Goal: Find specific page/section: Find specific page/section

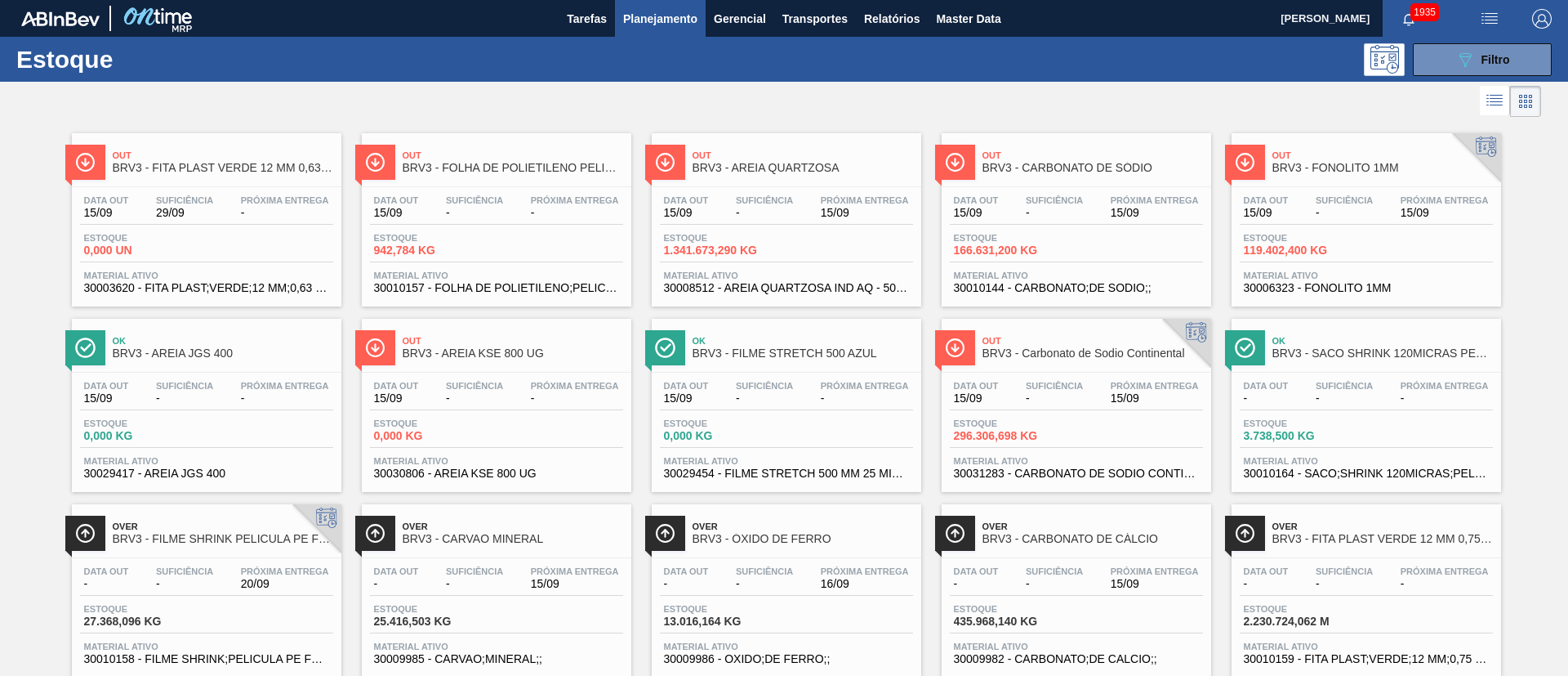
click at [1423, 65] on button "089F7B8B-B2A5-4AFE-B5C0-19BA573D28AC Filtro" at bounding box center [1483, 60] width 139 height 33
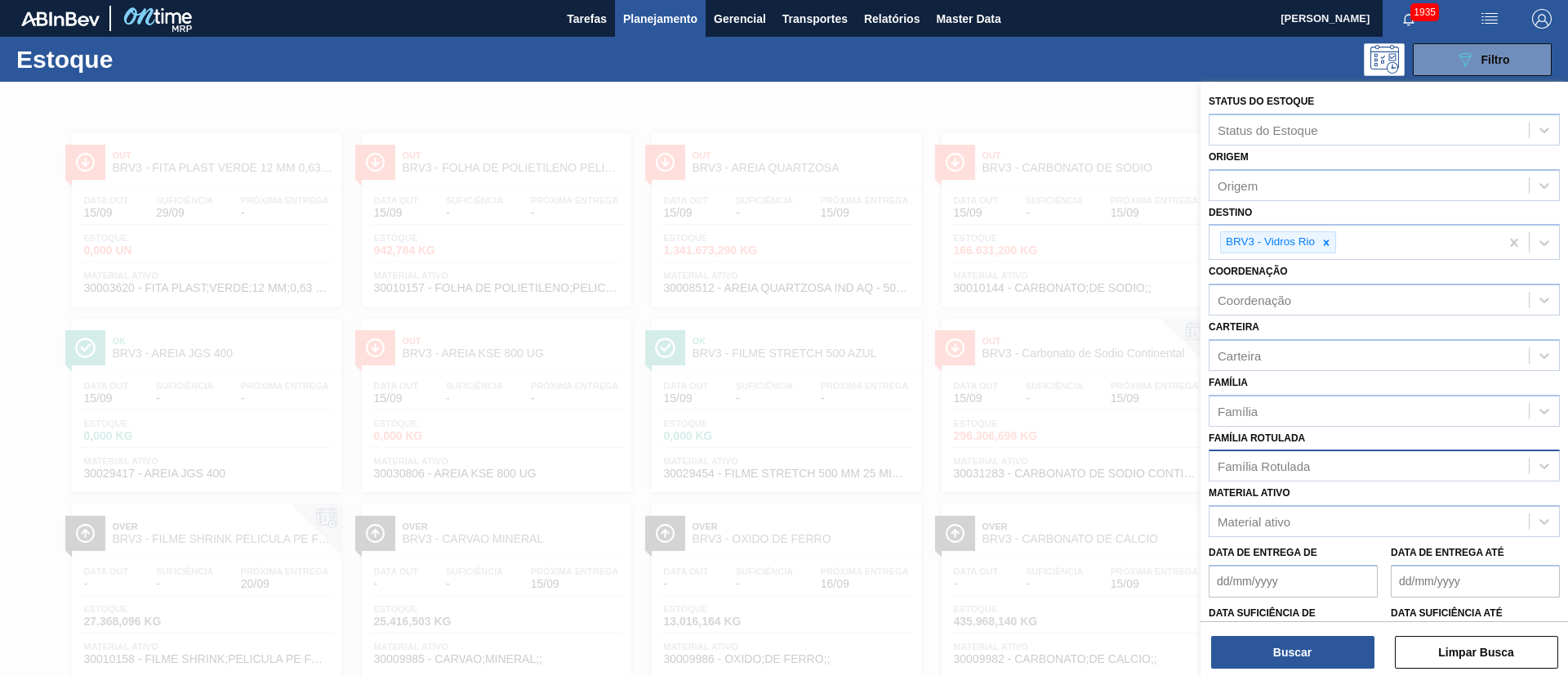
click at [1271, 460] on div "Família Rotulada" at bounding box center [1264, 467] width 93 height 14
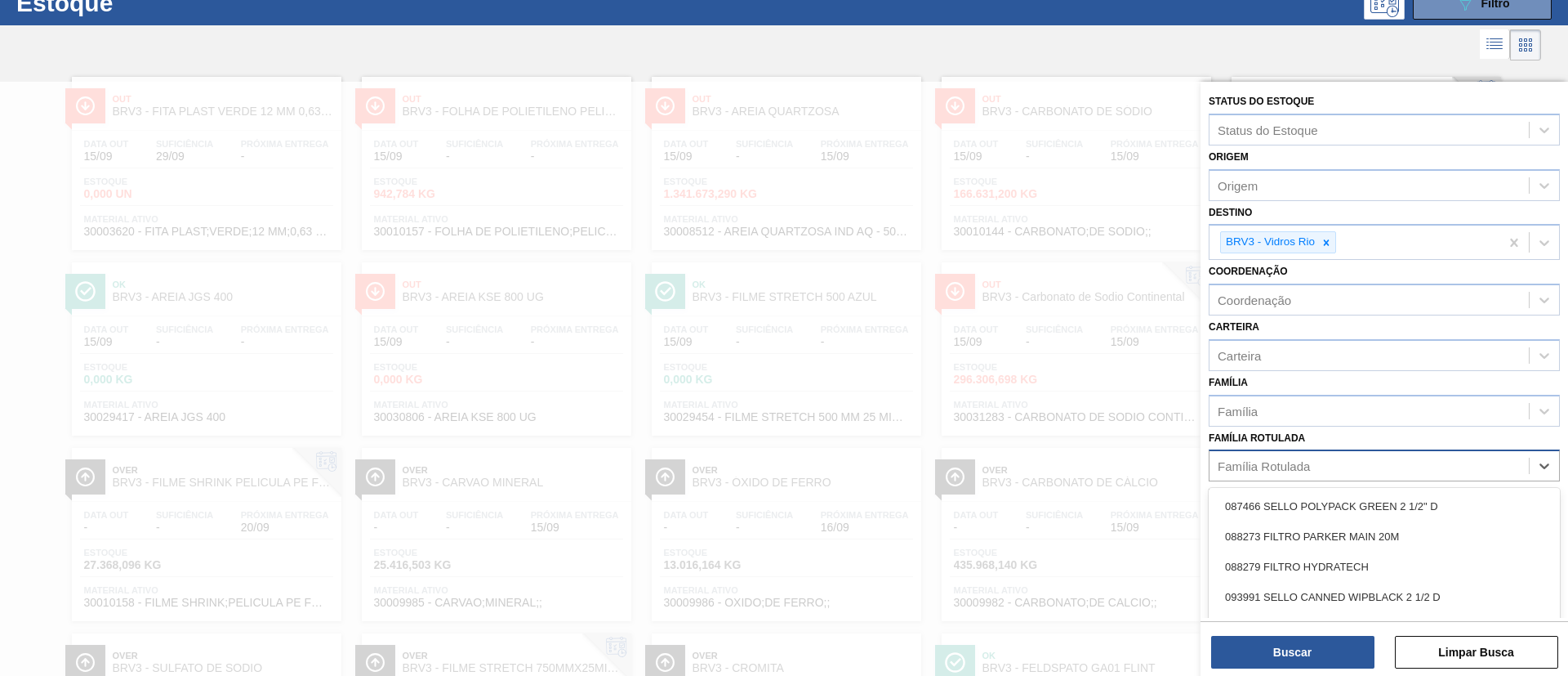
scroll to position [64, 0]
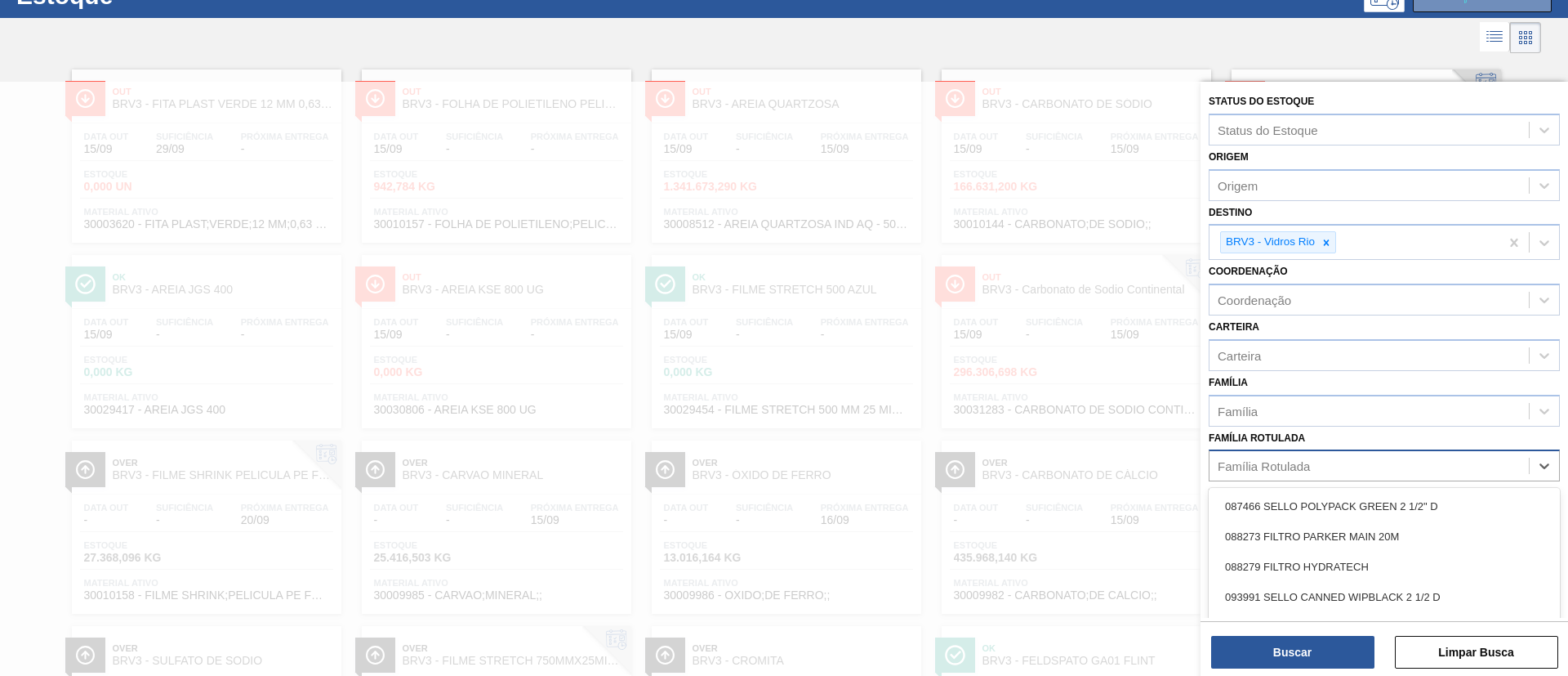
paste Rotulada "RÓTULO FRONT AP 300ML"
type Rotulada "RÓTULO FRONT AP 300ML"
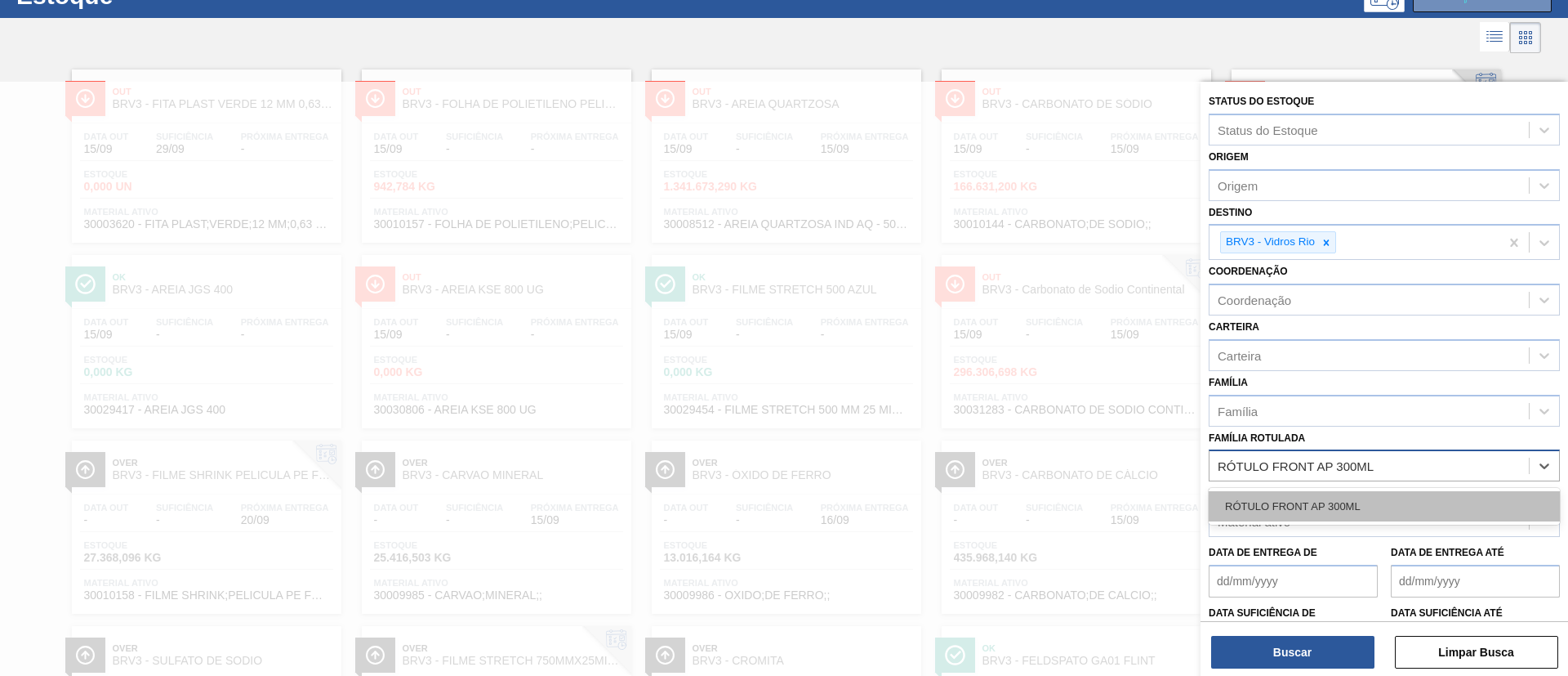
click at [1296, 504] on div "RÓTULO FRONT AP 300ML" at bounding box center [1385, 506] width 351 height 30
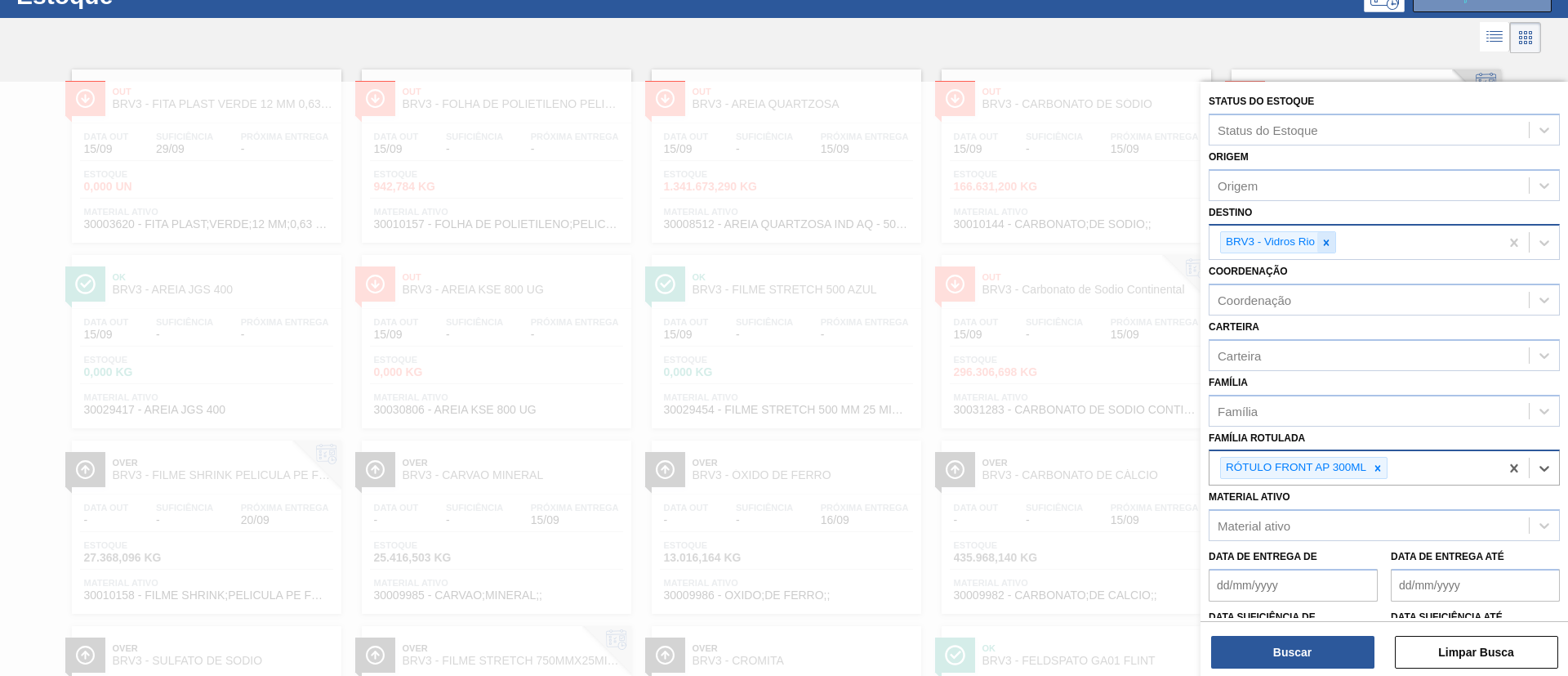
click at [1322, 248] on div at bounding box center [1327, 242] width 18 height 20
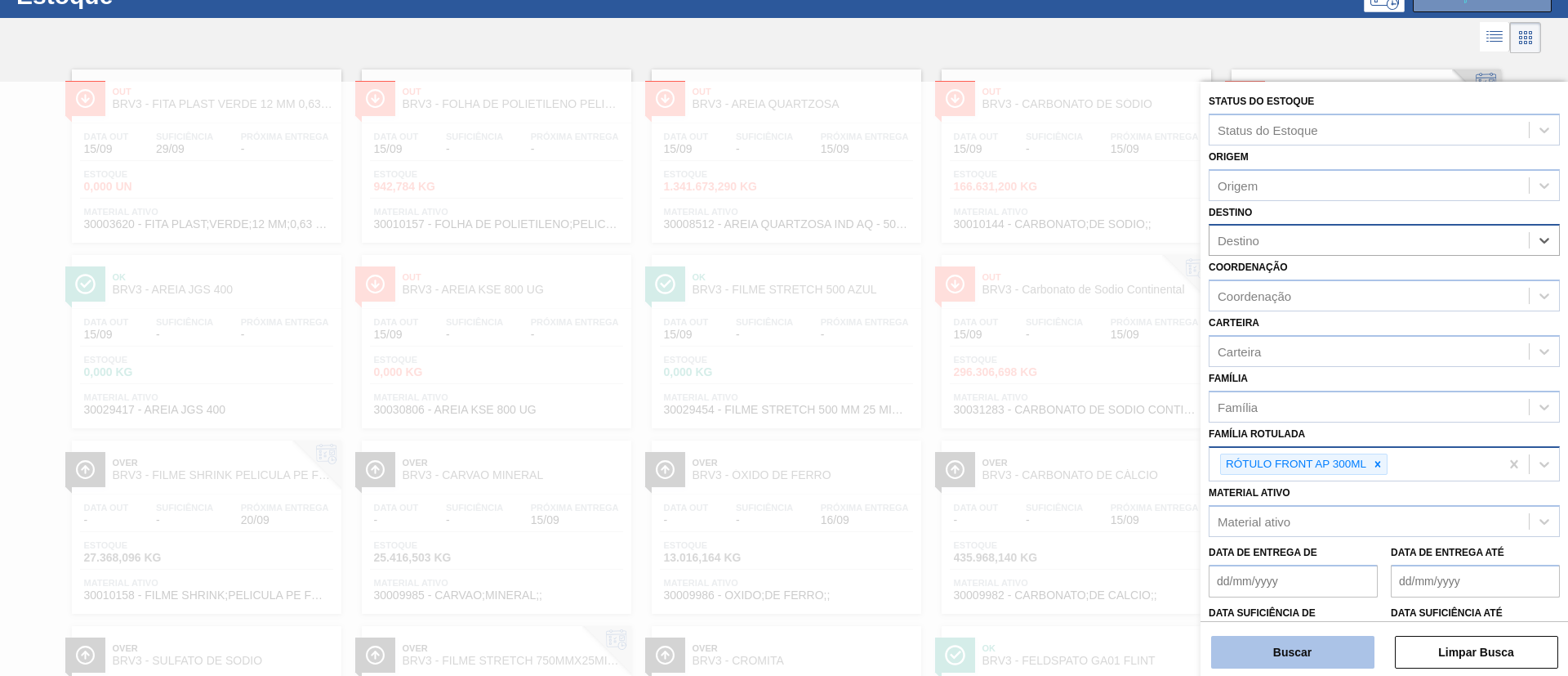
click at [1275, 660] on button "Buscar" at bounding box center [1292, 652] width 163 height 33
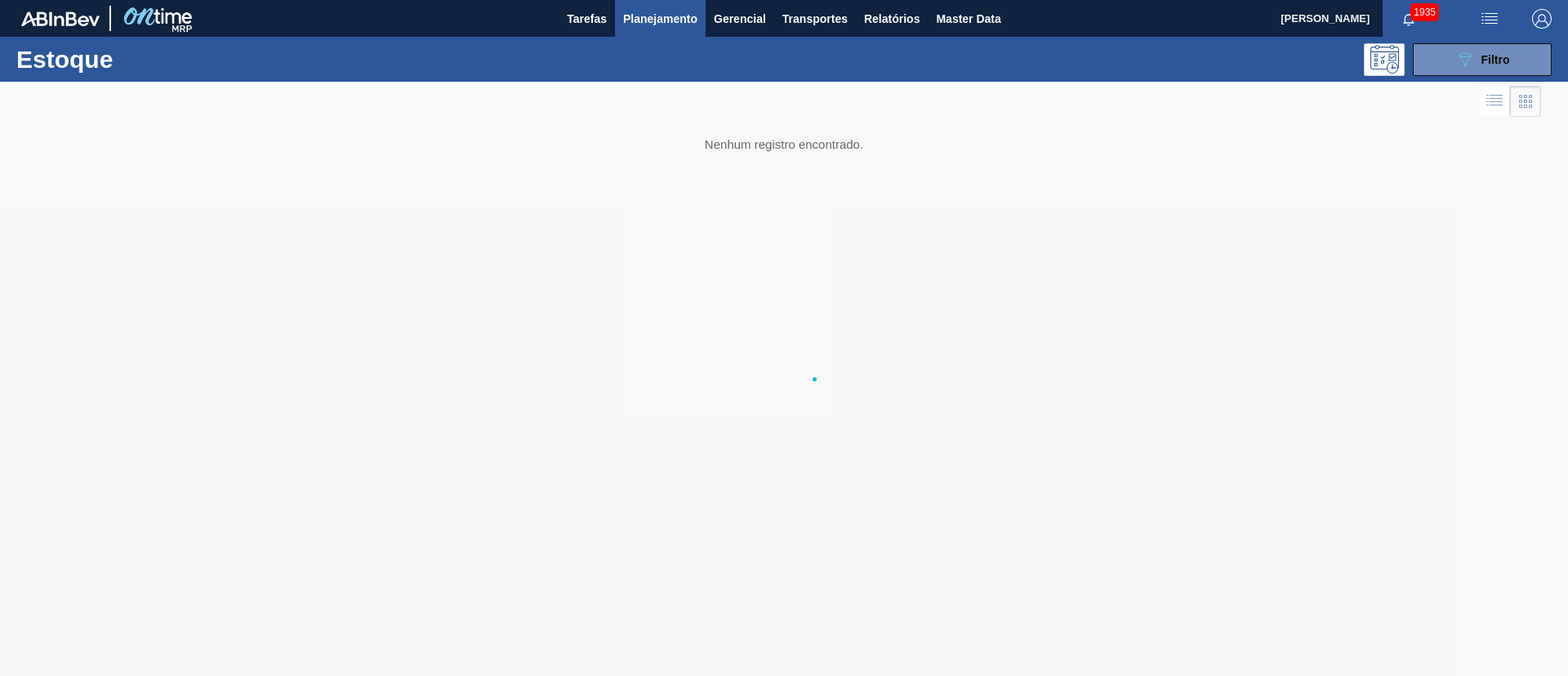
scroll to position [0, 0]
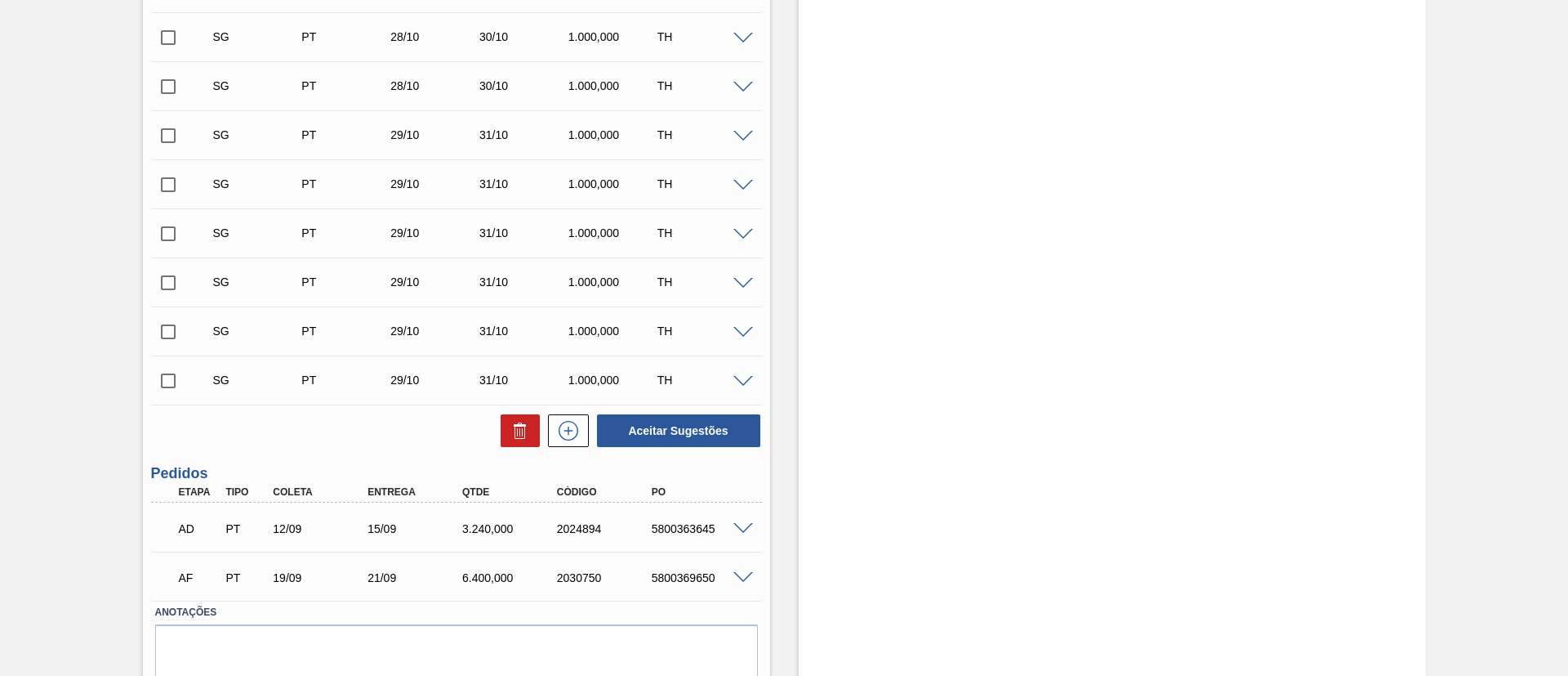
scroll to position [1068, 0]
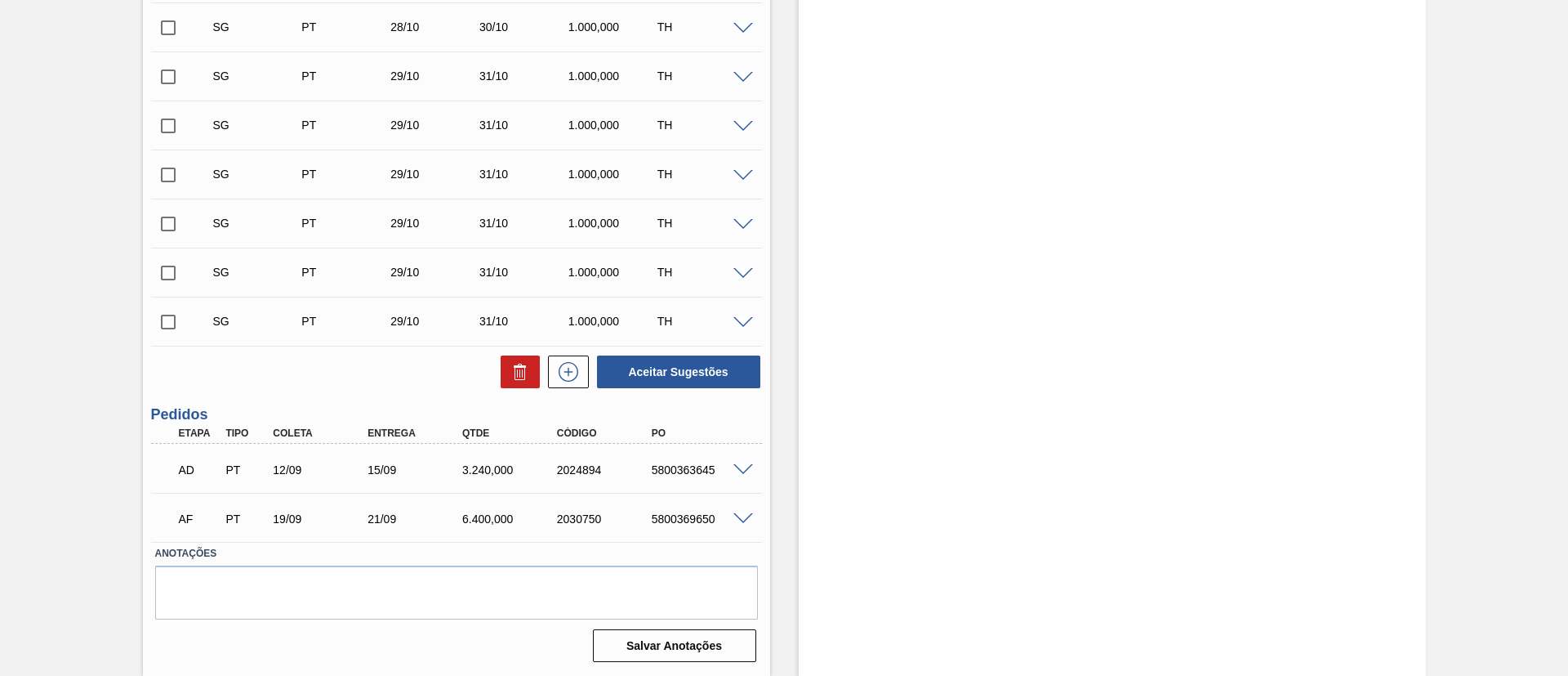
click at [743, 468] on span at bounding box center [743, 470] width 20 height 12
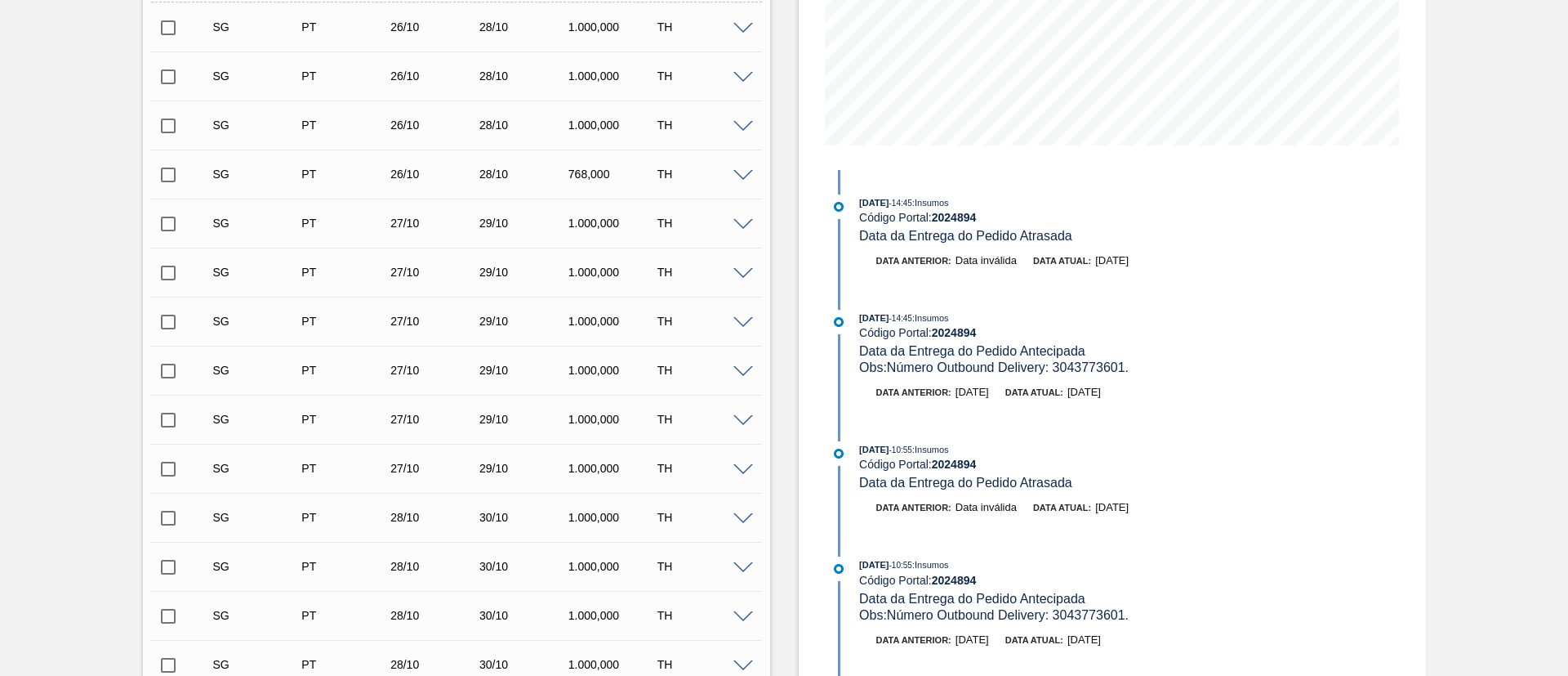
scroll to position [87, 0]
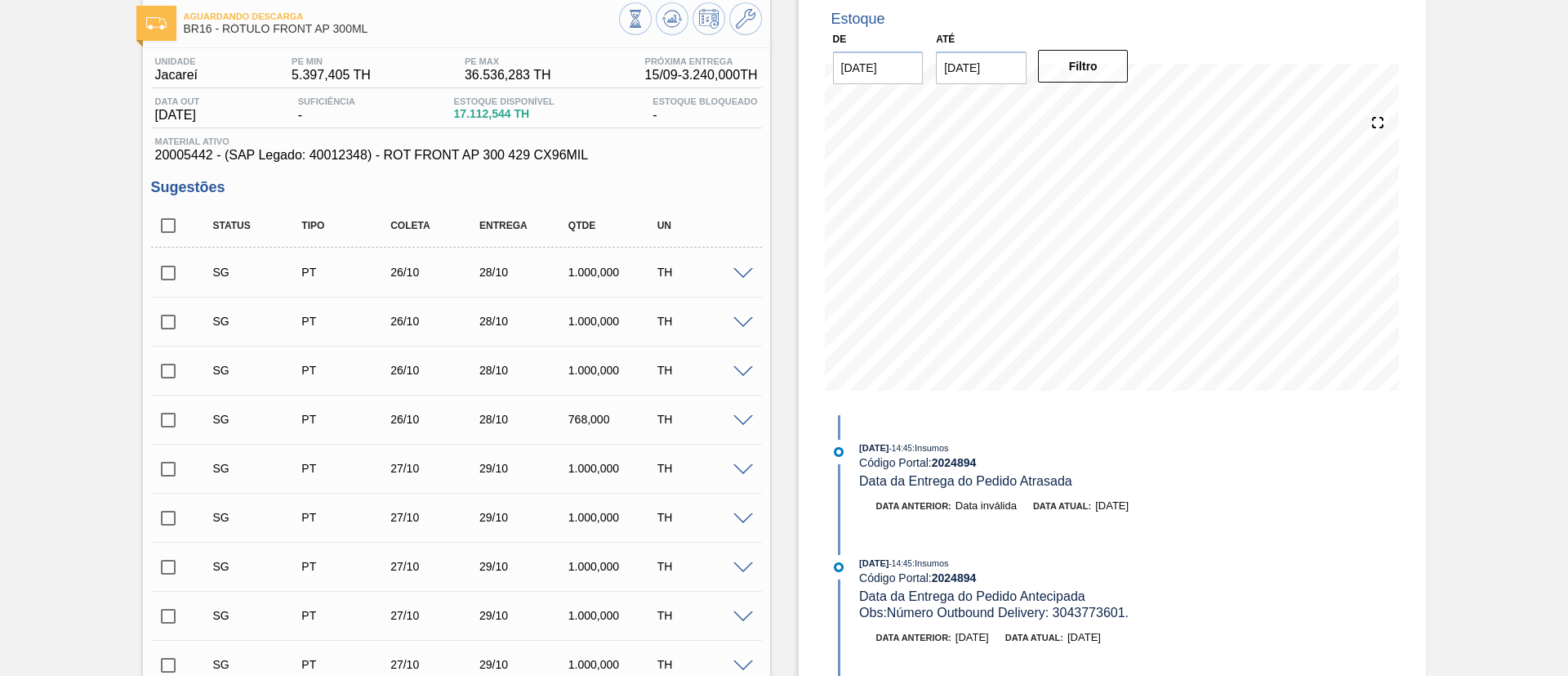
click at [171, 224] on input "checkbox" at bounding box center [168, 225] width 35 height 35
checkbox input "true"
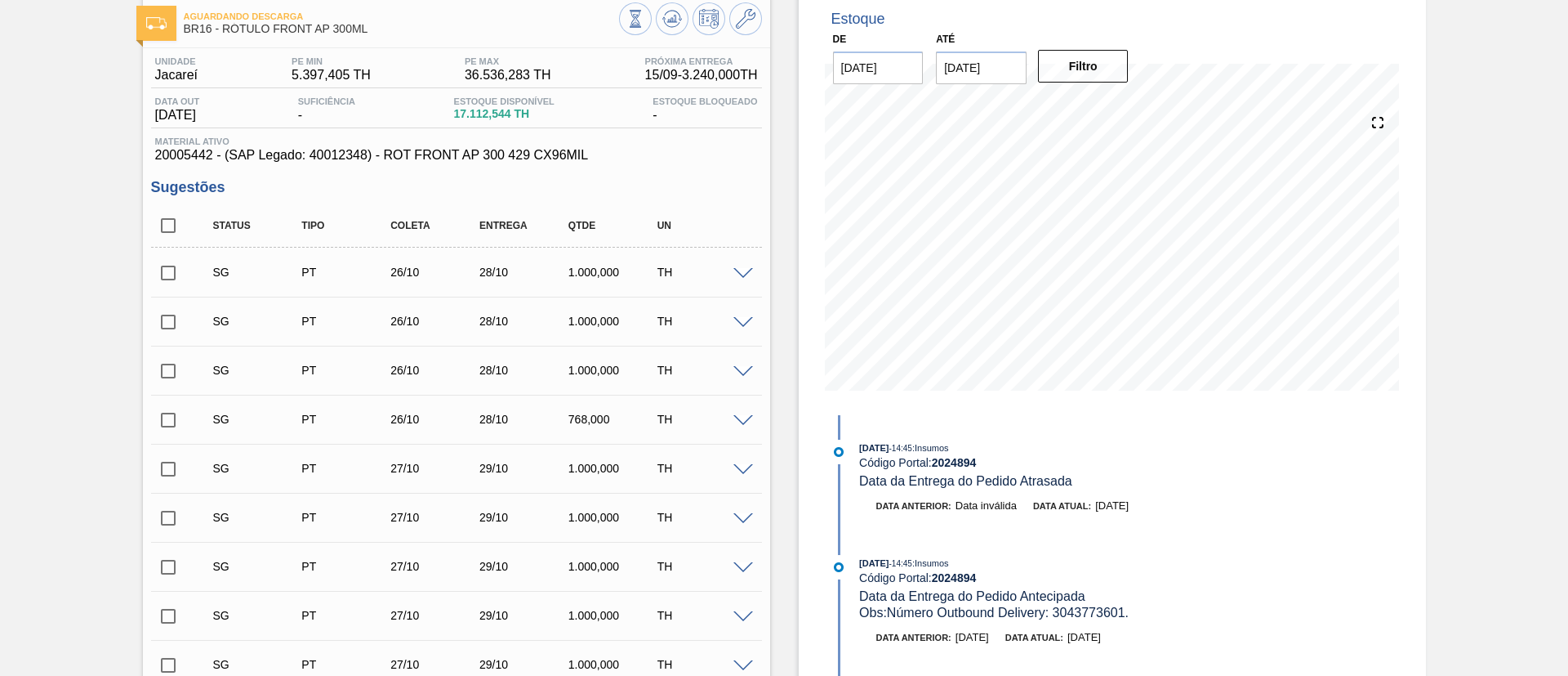
checkbox input "true"
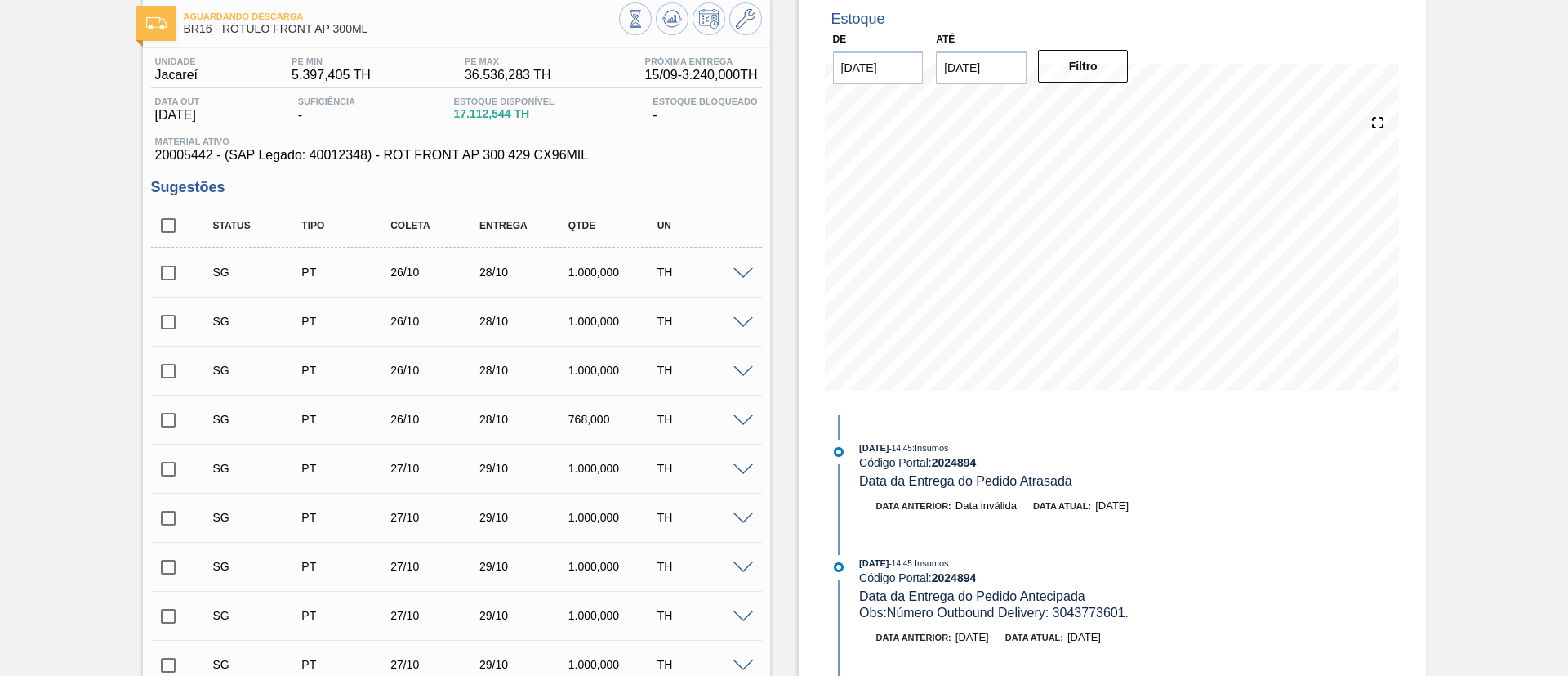
checkbox input "true"
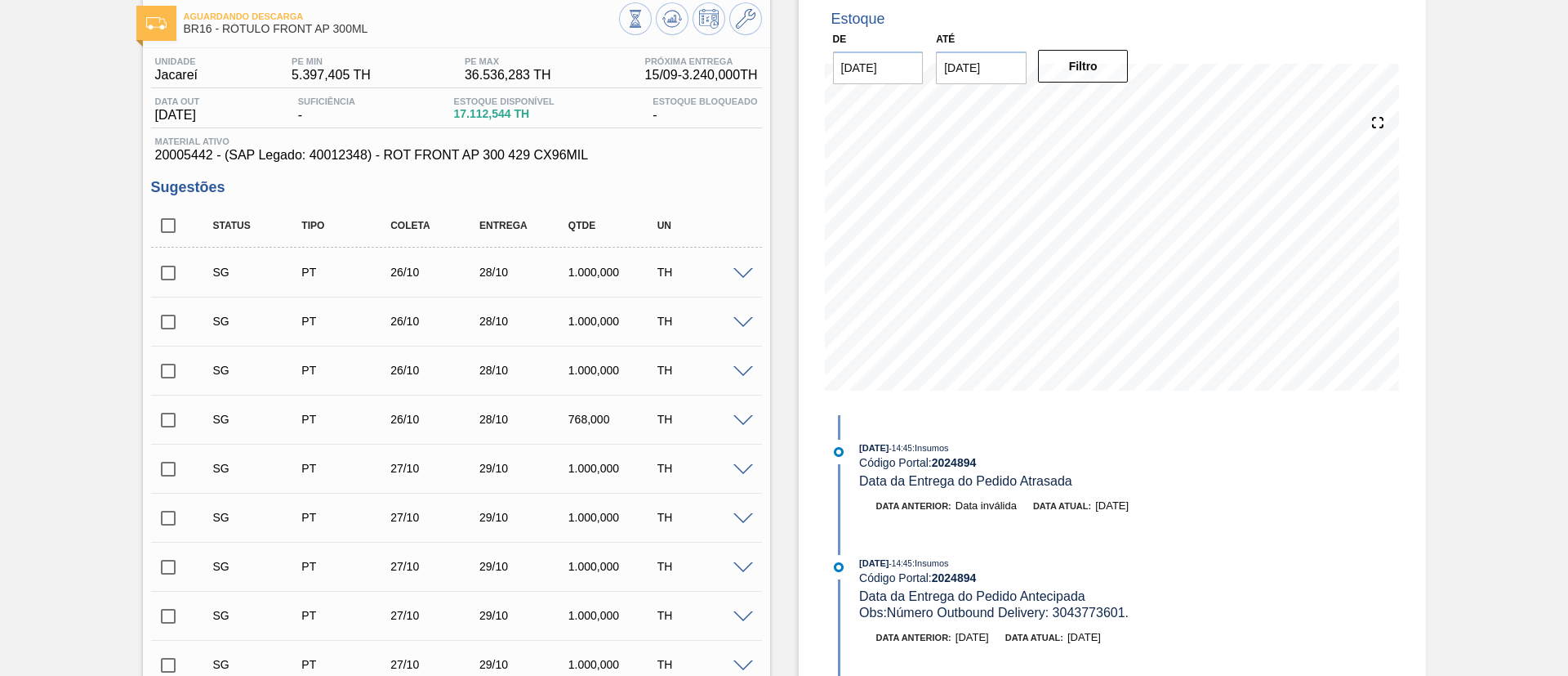
checkbox input "true"
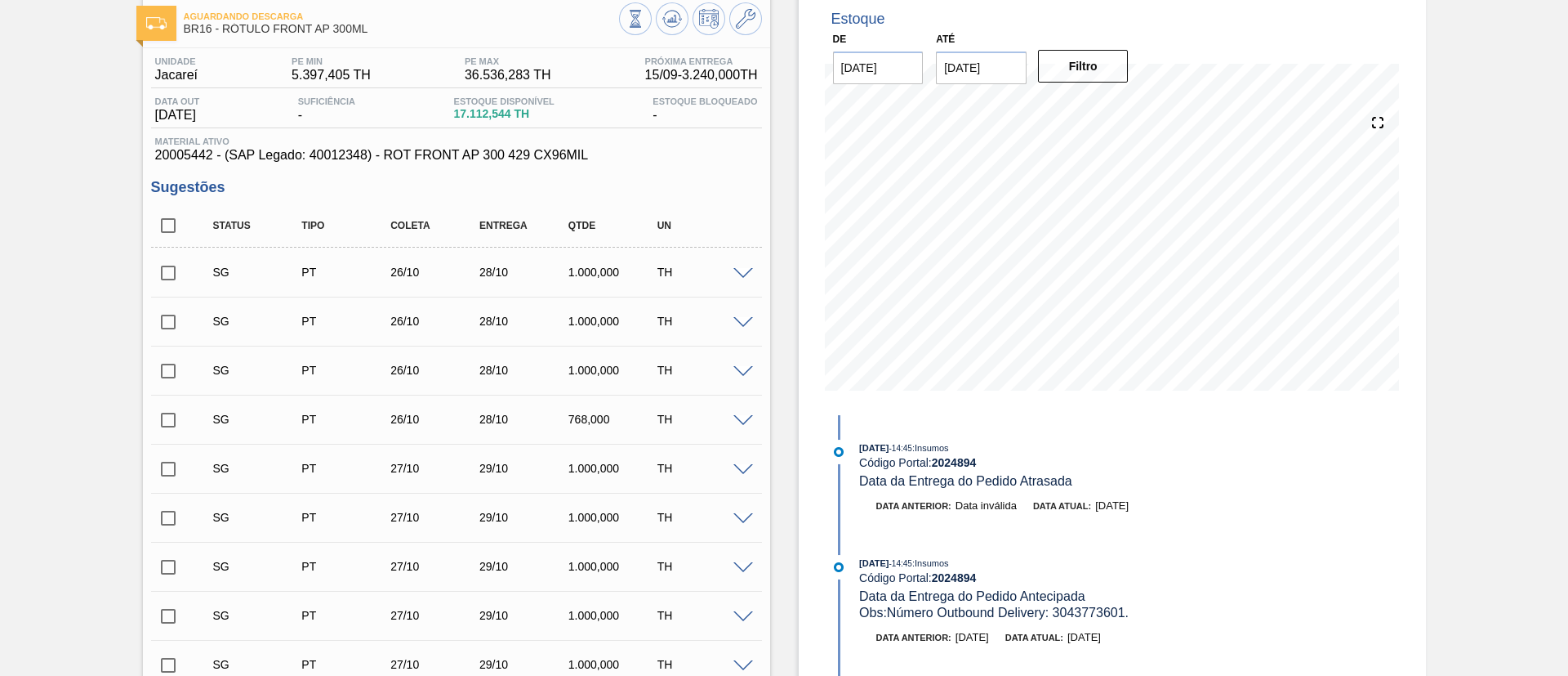
checkbox input "true"
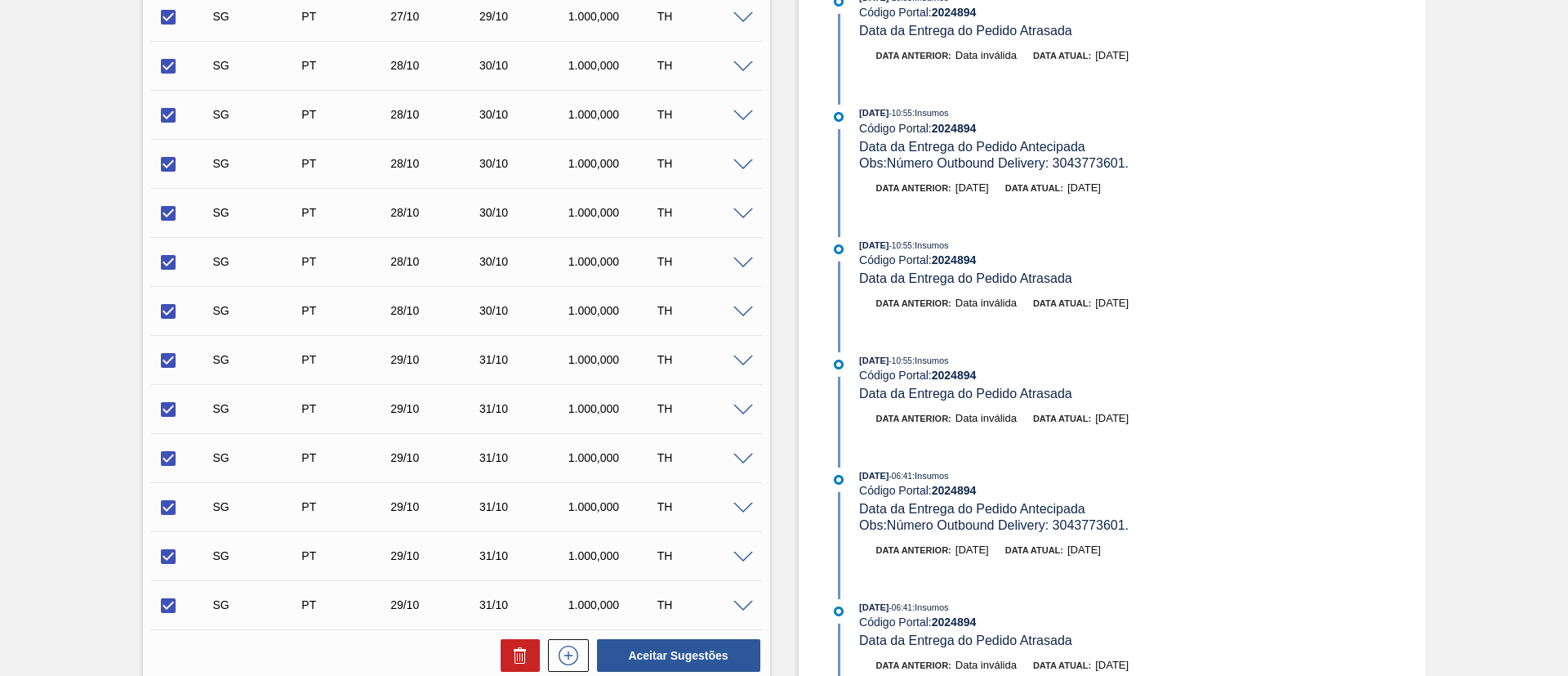
scroll to position [1313, 0]
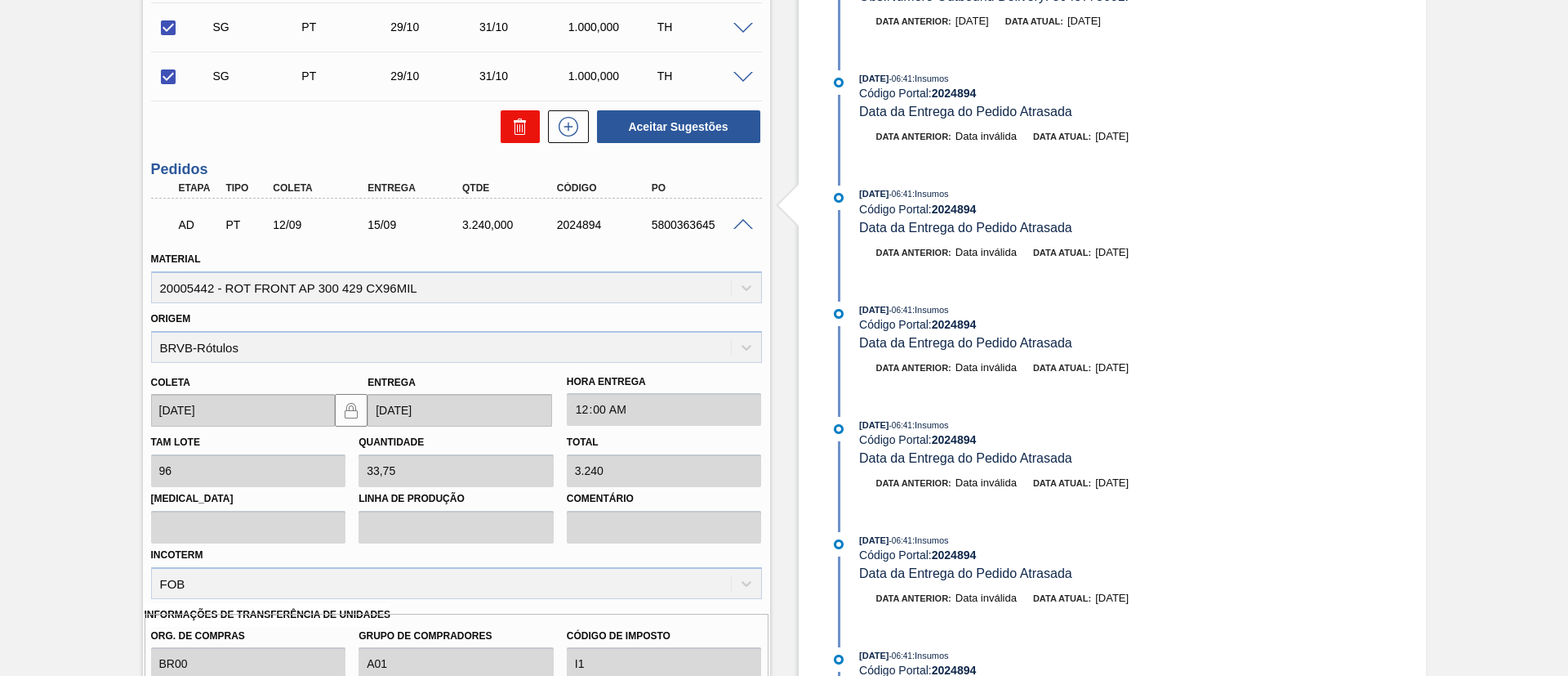
click at [522, 127] on icon at bounding box center [520, 126] width 20 height 20
checkbox input "false"
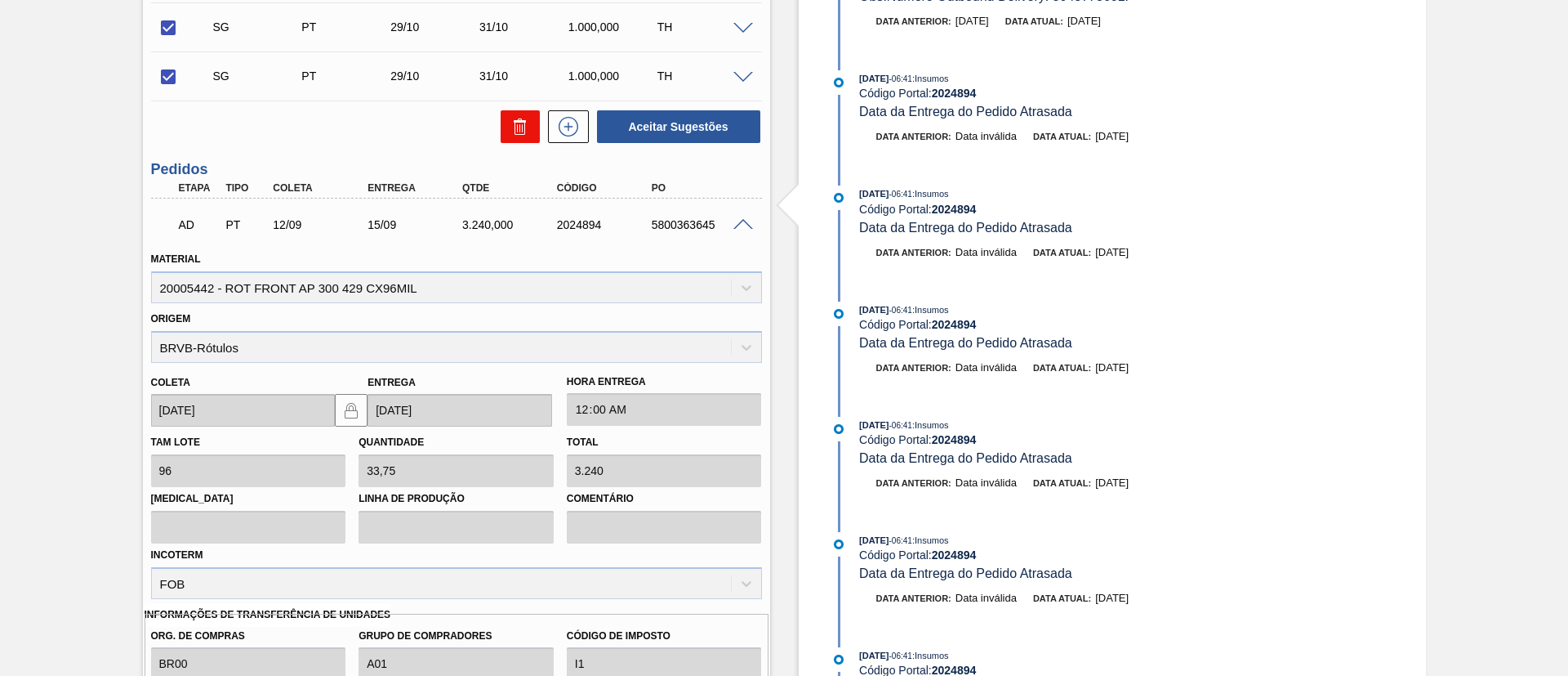
checkbox input "false"
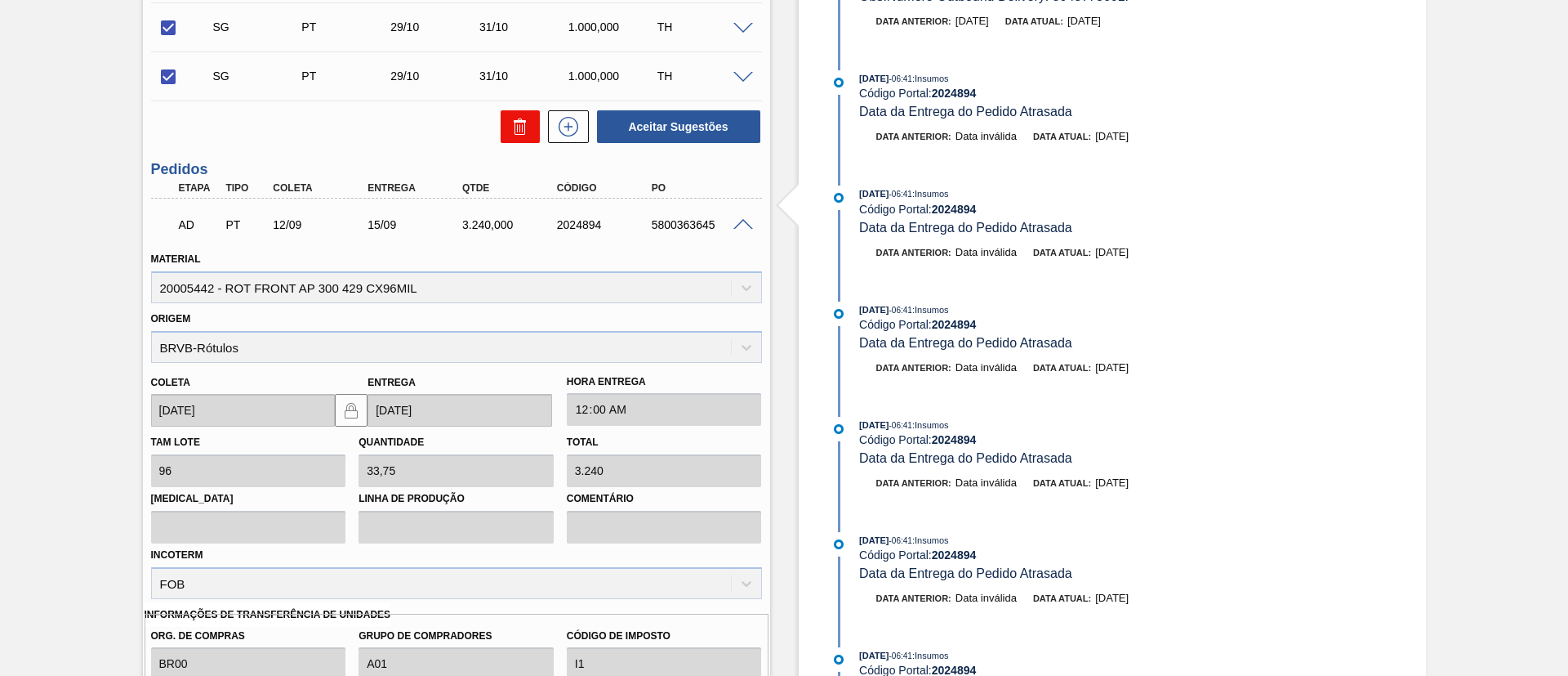
checkbox input "false"
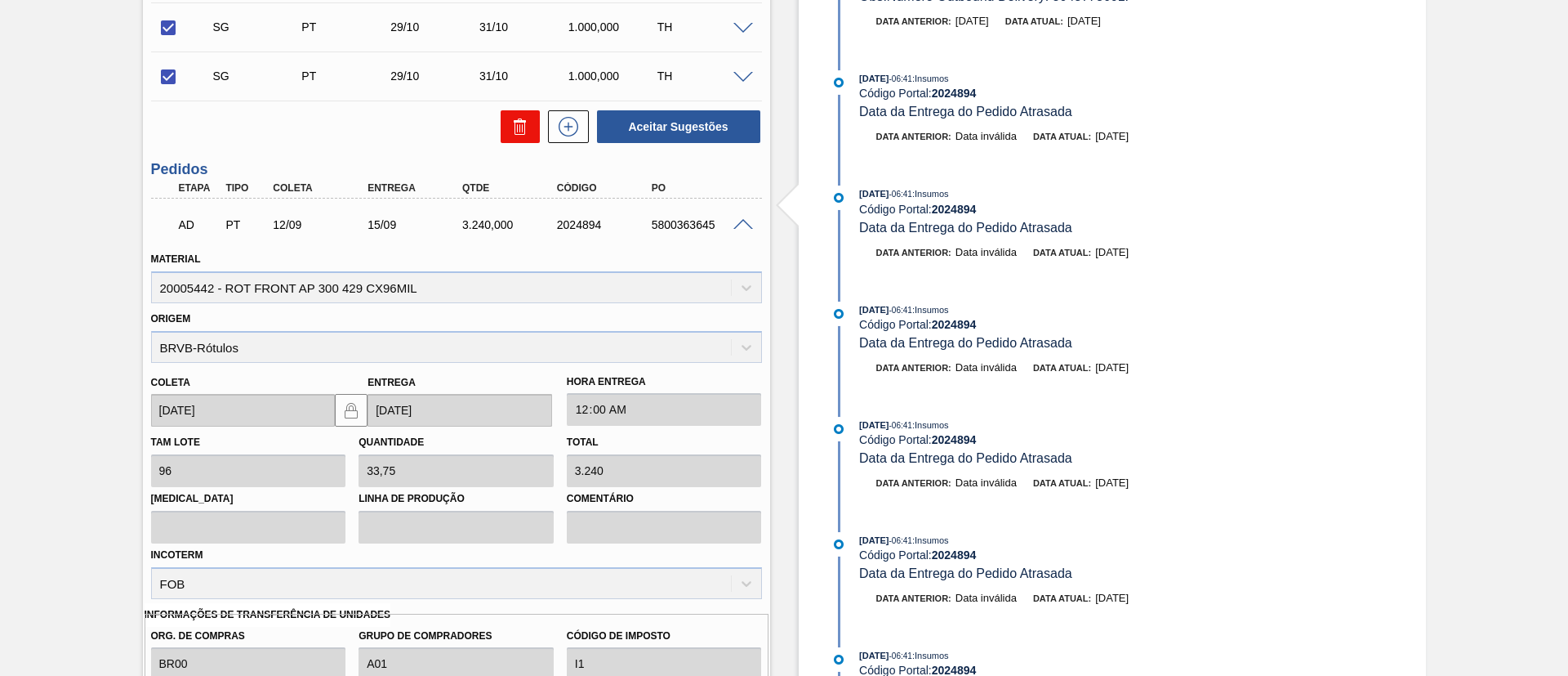
checkbox input "false"
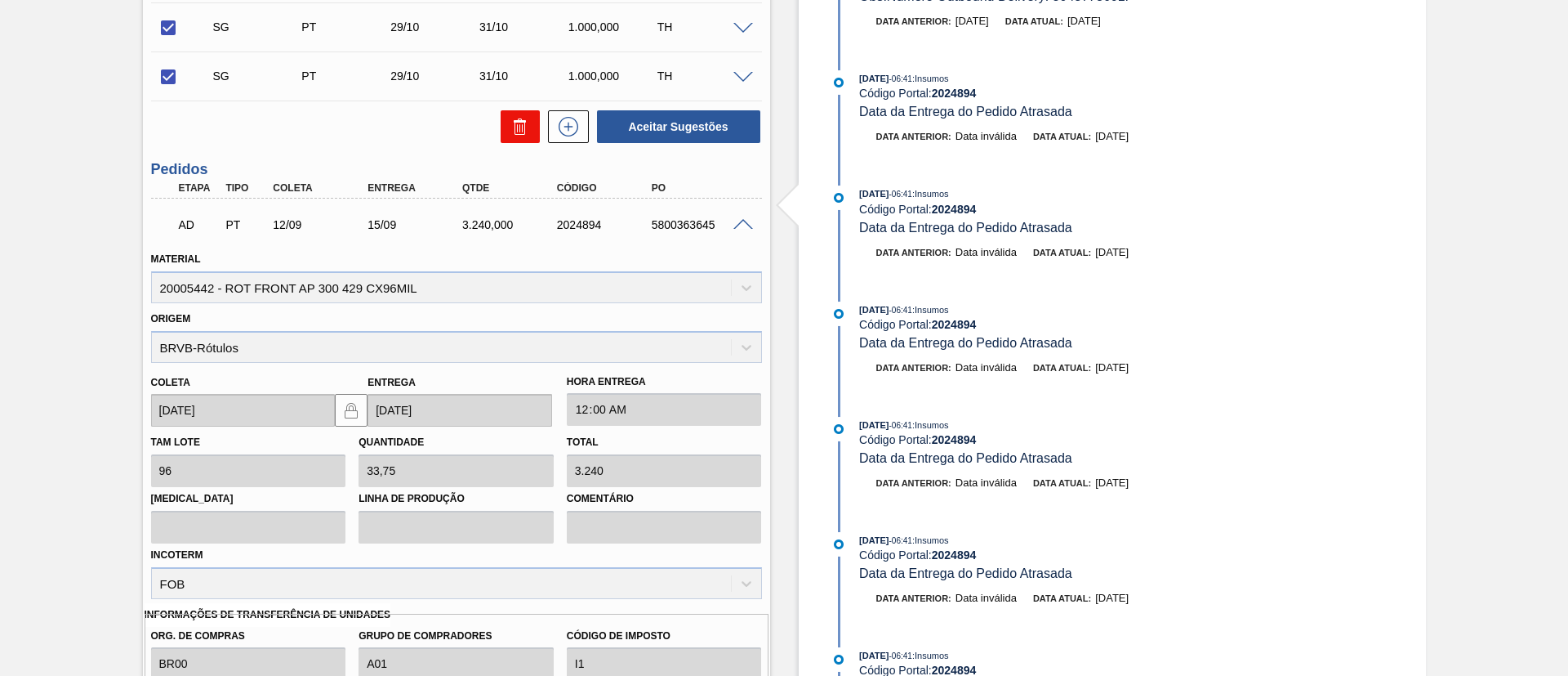
checkbox input "false"
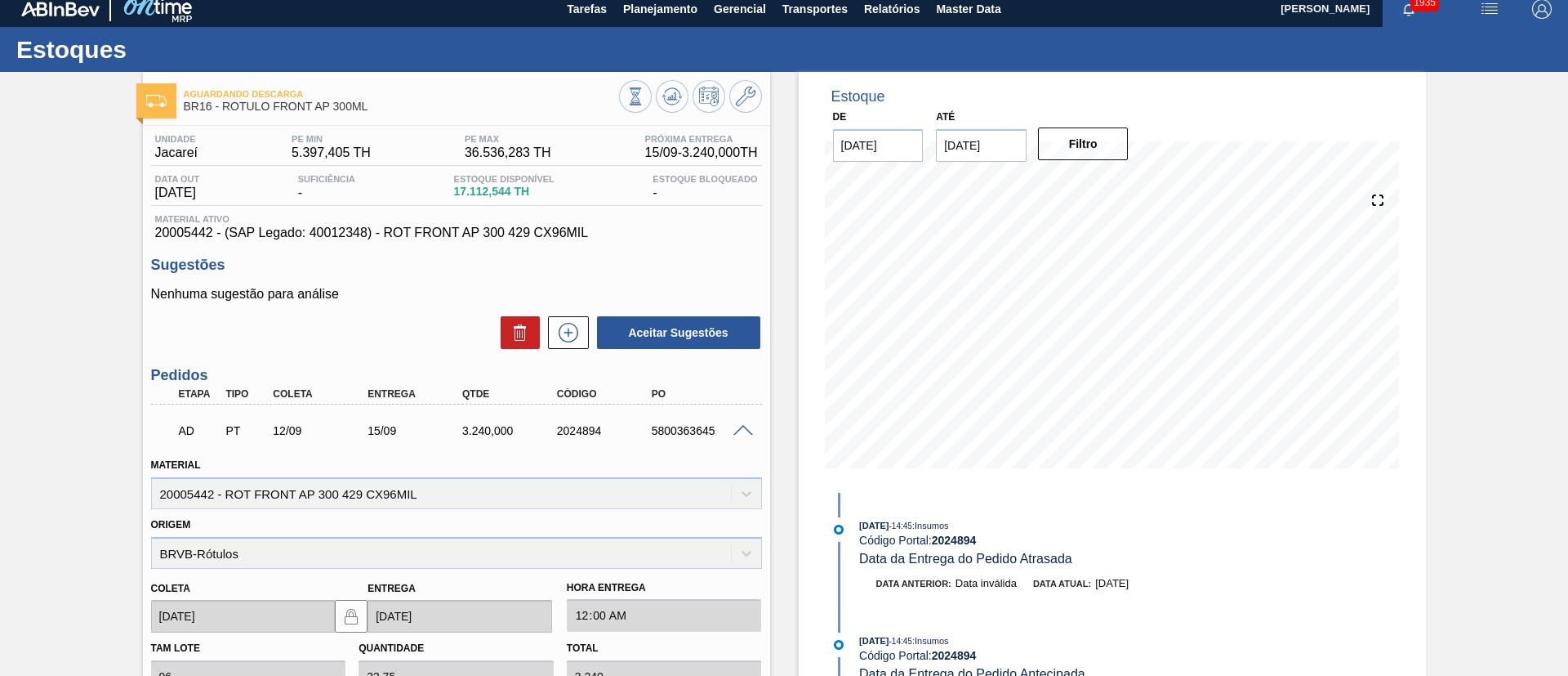
scroll to position [0, 0]
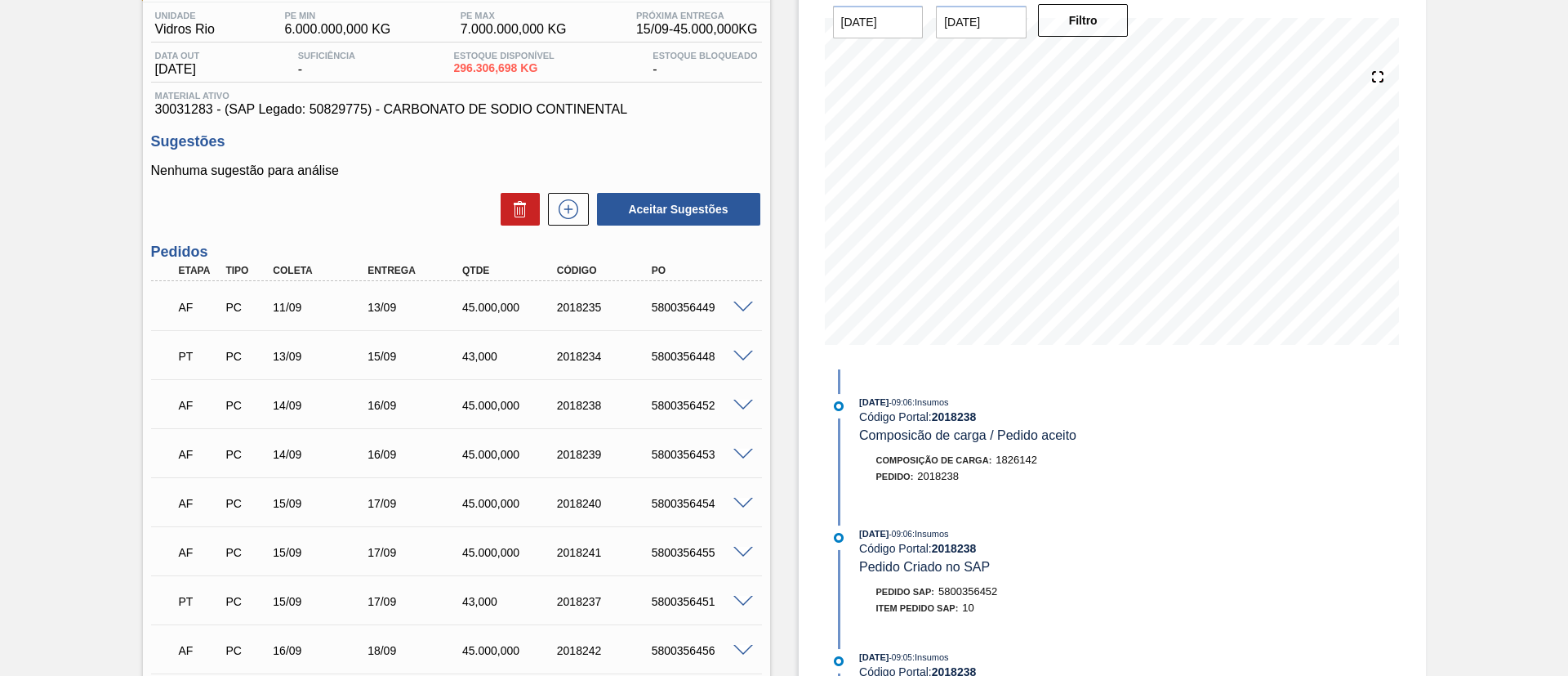
scroll to position [143, 0]
